Goal: Information Seeking & Learning: Learn about a topic

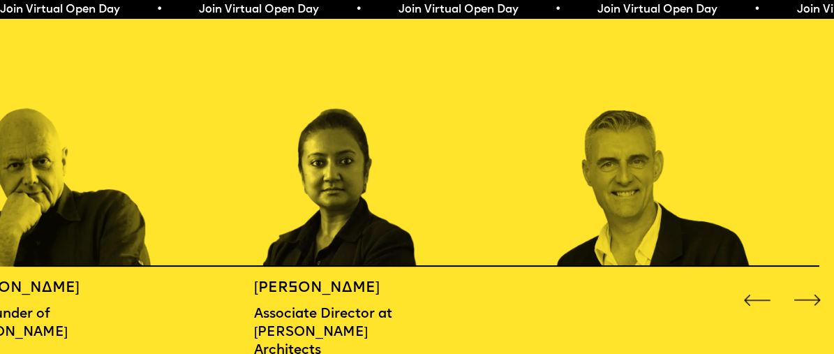
scroll to position [1325, 0]
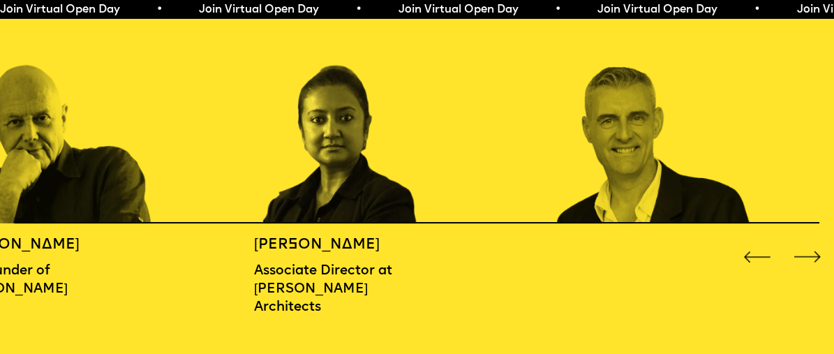
click at [806, 257] on div "Next slide" at bounding box center [808, 257] width 34 height 34
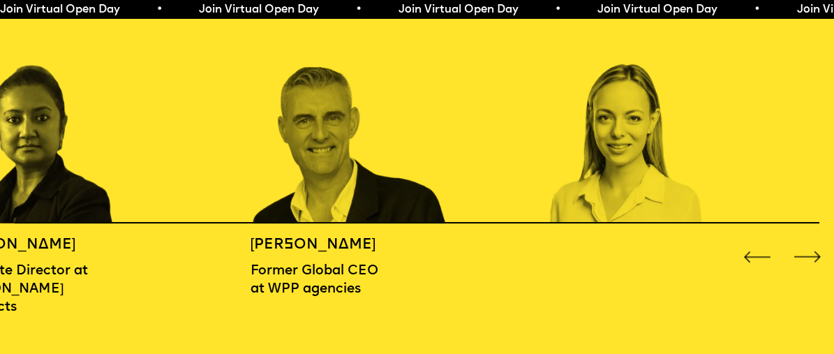
click at [806, 257] on div "Next slide" at bounding box center [808, 257] width 34 height 34
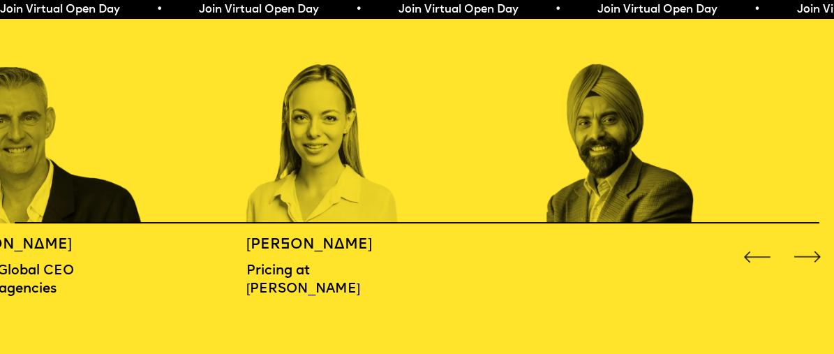
click at [806, 257] on div "Next slide" at bounding box center [808, 257] width 34 height 34
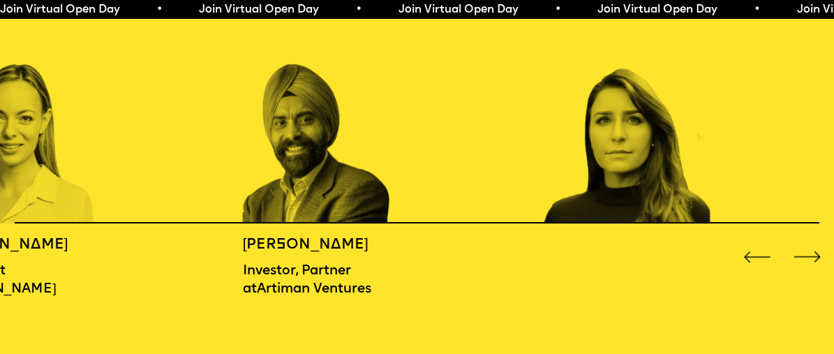
click at [806, 257] on div "Next slide" at bounding box center [808, 257] width 34 height 34
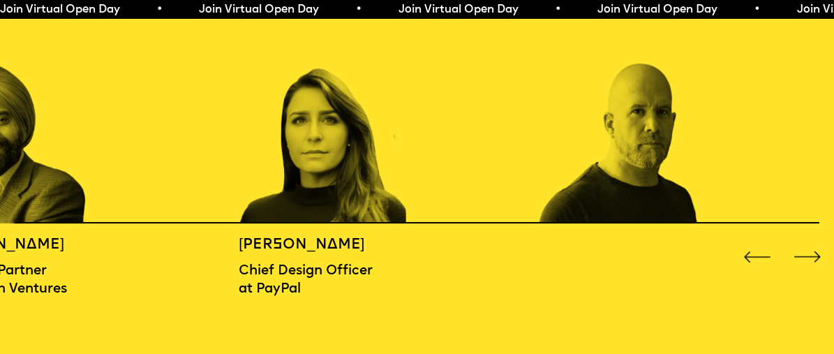
click at [806, 257] on div "Next slide" at bounding box center [808, 257] width 34 height 34
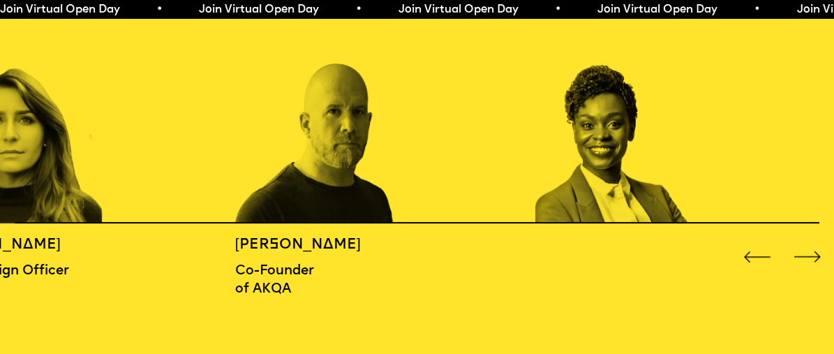
click at [806, 257] on div "Next slide" at bounding box center [808, 257] width 34 height 34
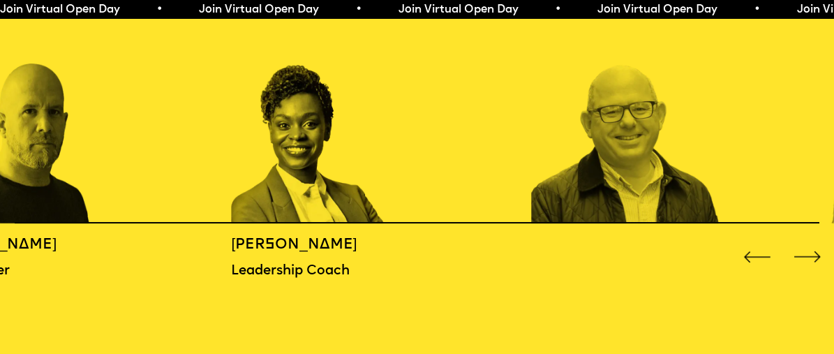
click at [806, 257] on div "Next slide" at bounding box center [808, 257] width 34 height 34
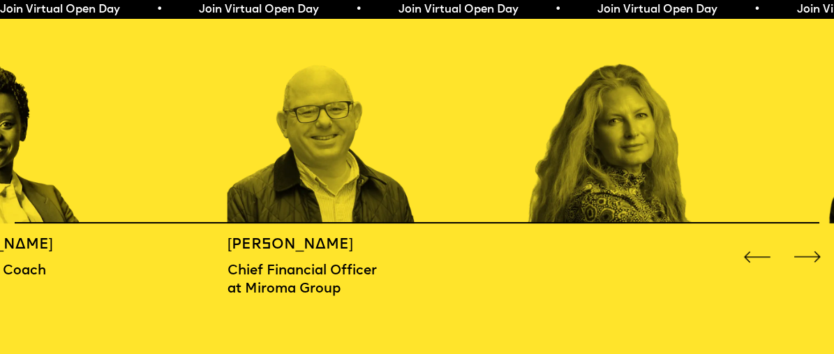
click at [806, 257] on div "Next slide" at bounding box center [808, 257] width 34 height 34
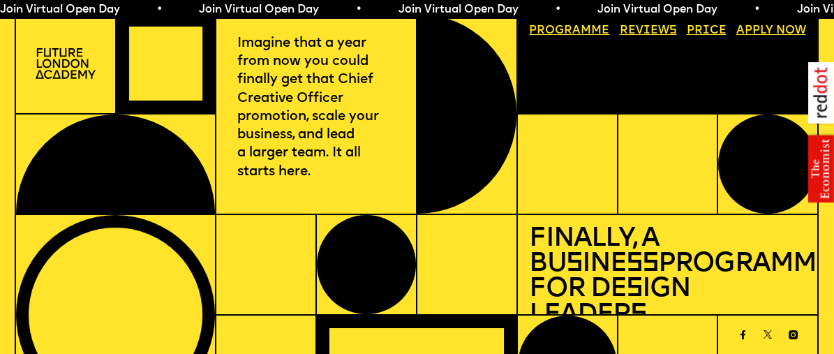
scroll to position [0, 0]
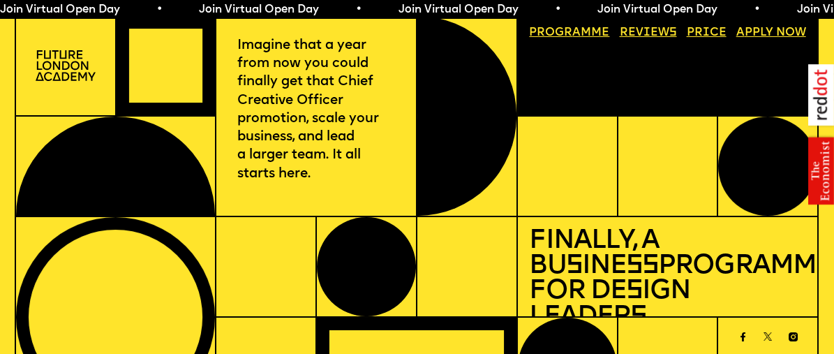
click at [68, 60] on img at bounding box center [66, 65] width 60 height 31
click at [573, 36] on span "a" at bounding box center [576, 32] width 8 height 11
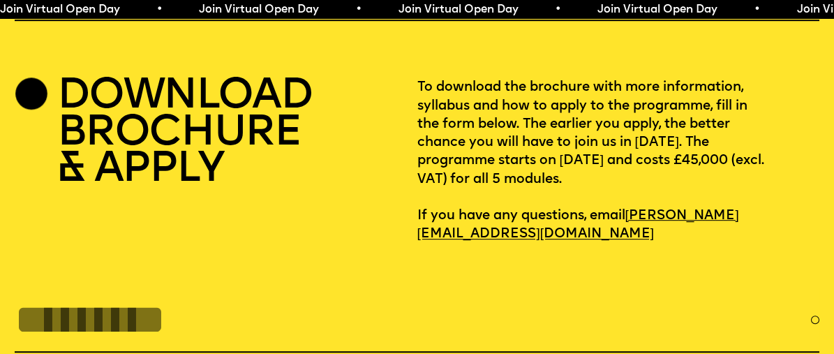
scroll to position [3607, 0]
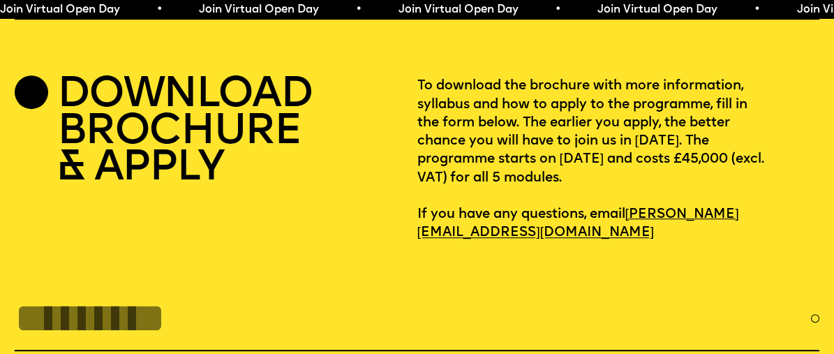
click at [229, 181] on h2 "DOWNLOAD BROCHURE & APPLY" at bounding box center [184, 132] width 255 height 110
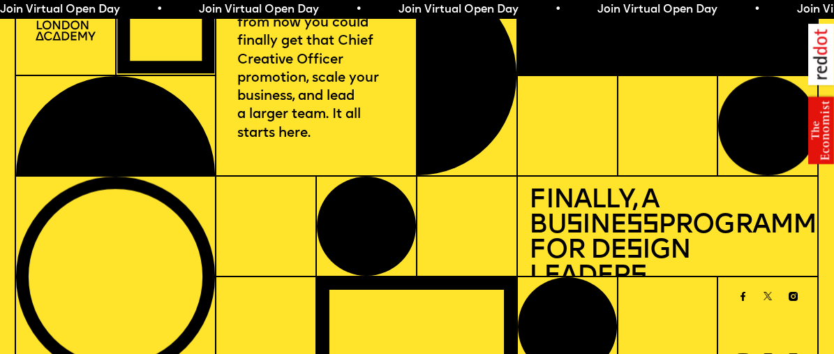
scroll to position [0, 0]
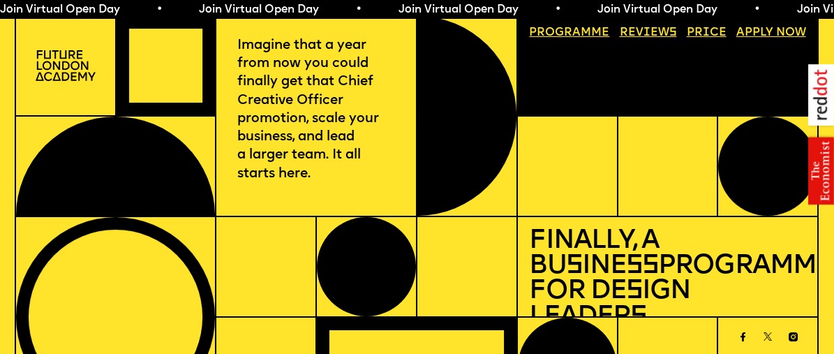
click at [711, 35] on link "Price" at bounding box center [707, 33] width 52 height 23
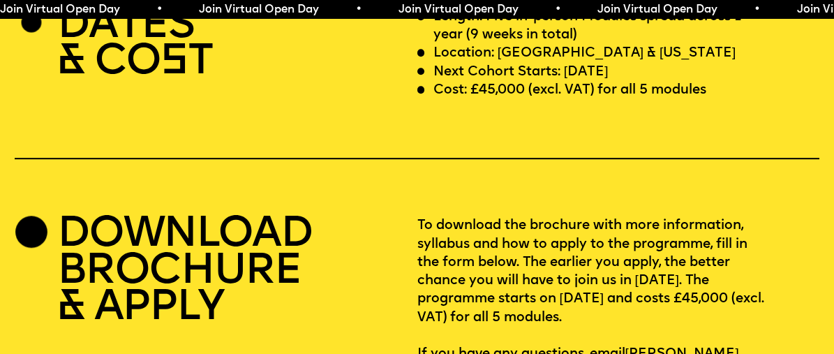
scroll to position [3474, 0]
